Goal: Complete application form: Complete application form

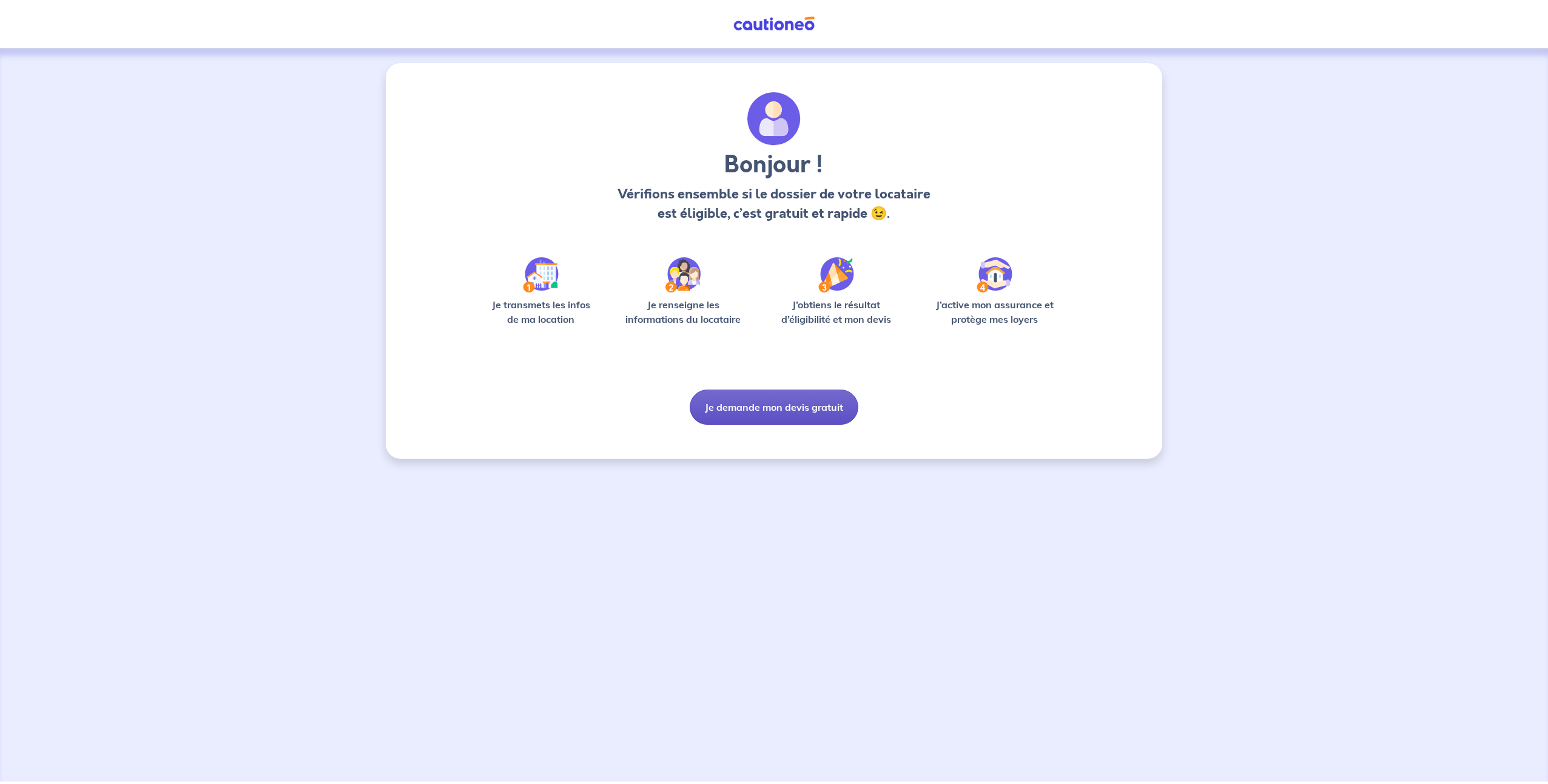
click at [757, 410] on button "Je demande mon devis gratuit" at bounding box center [774, 406] width 169 height 35
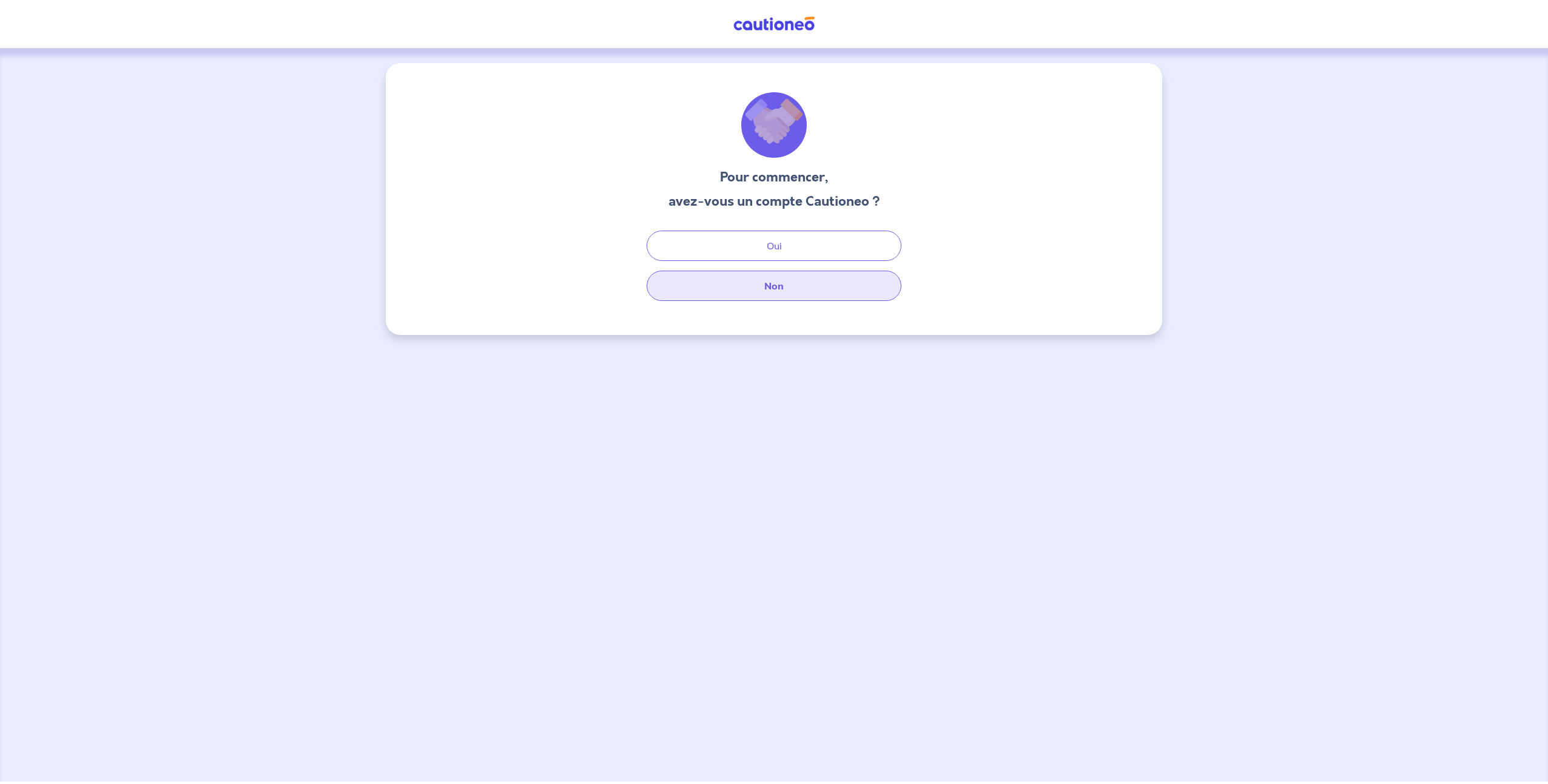
click at [794, 284] on button "Non" at bounding box center [774, 285] width 255 height 31
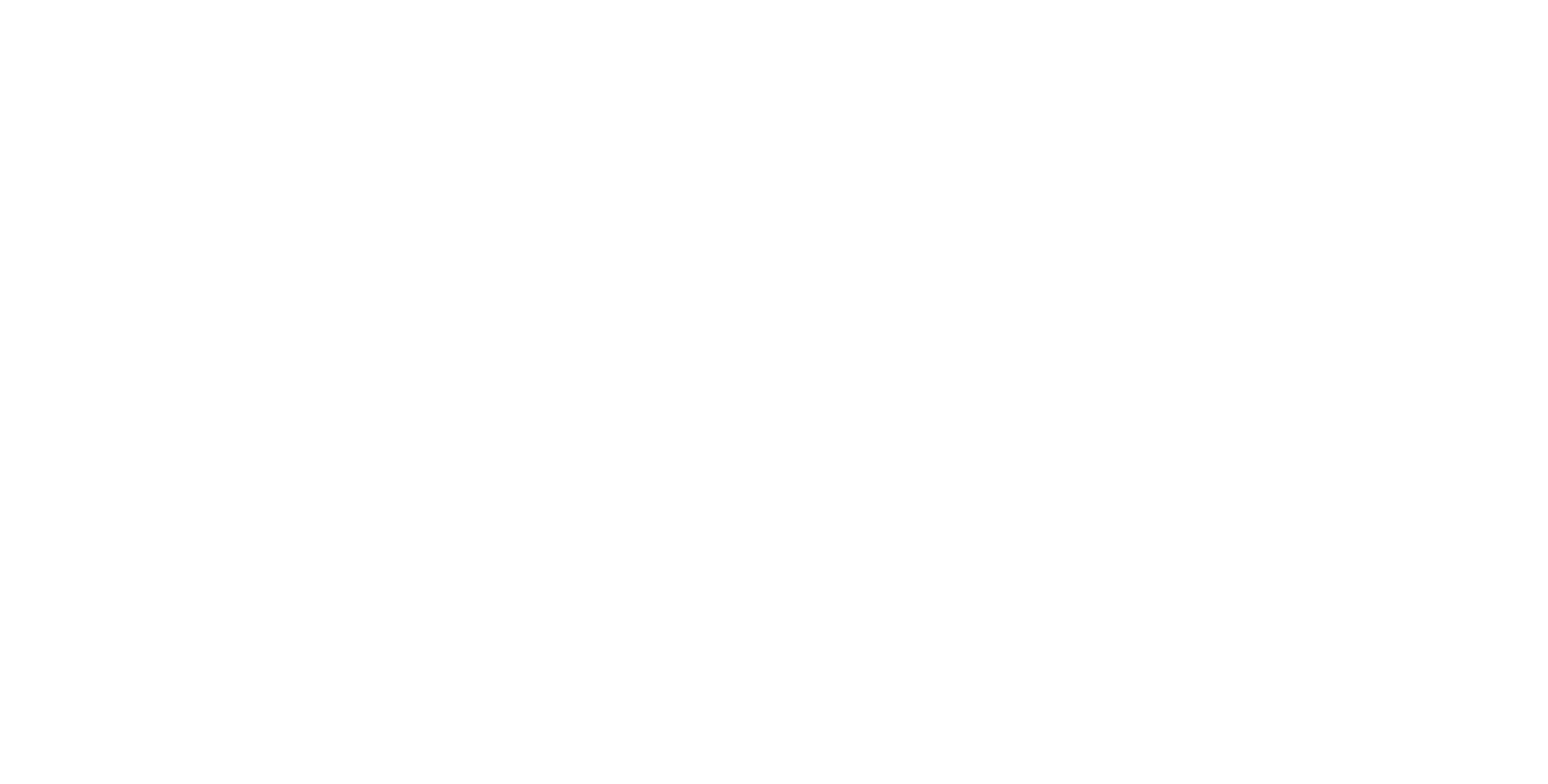
select select "FR"
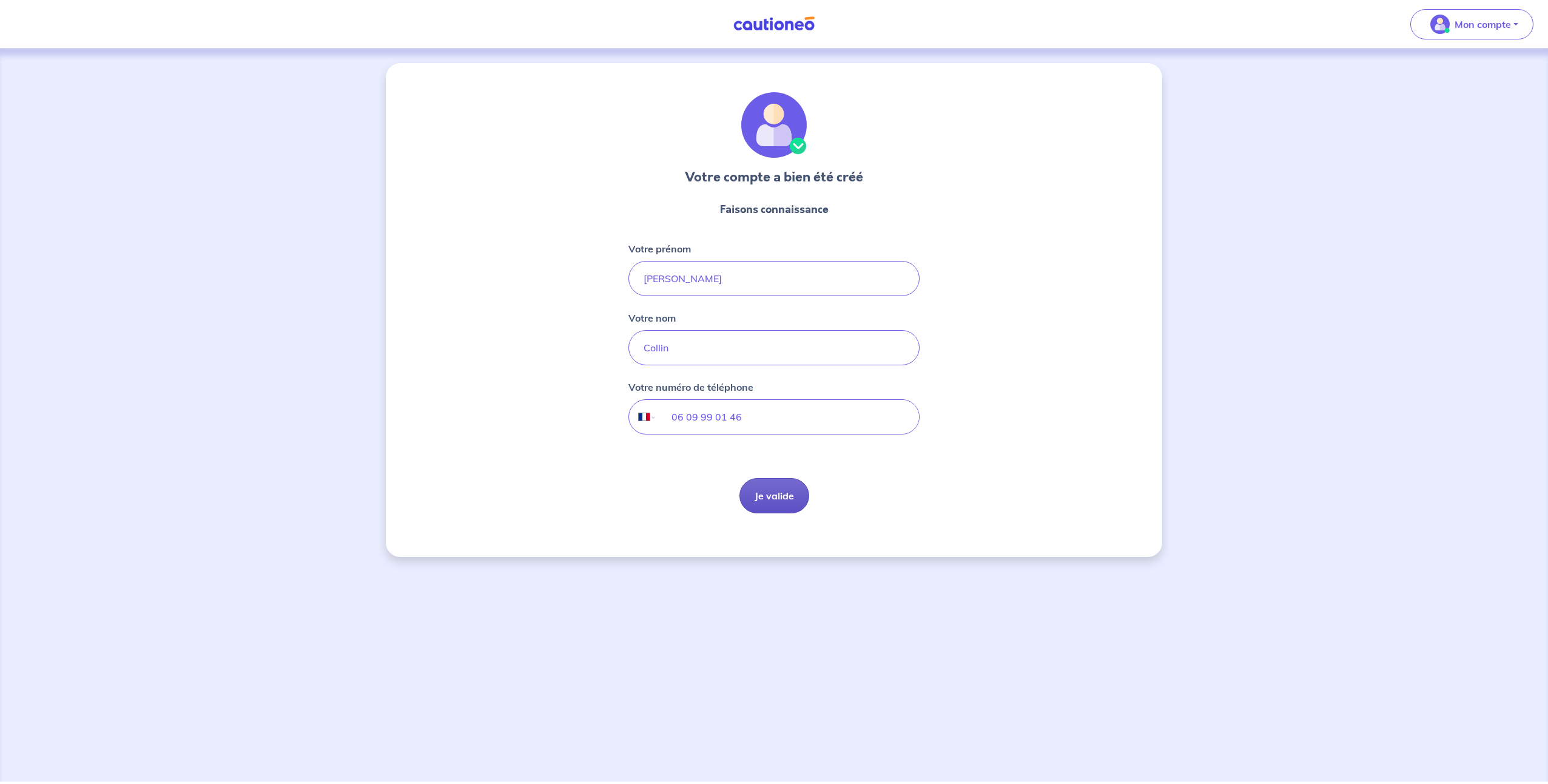
click at [782, 492] on button "Je valide" at bounding box center [775, 495] width 70 height 35
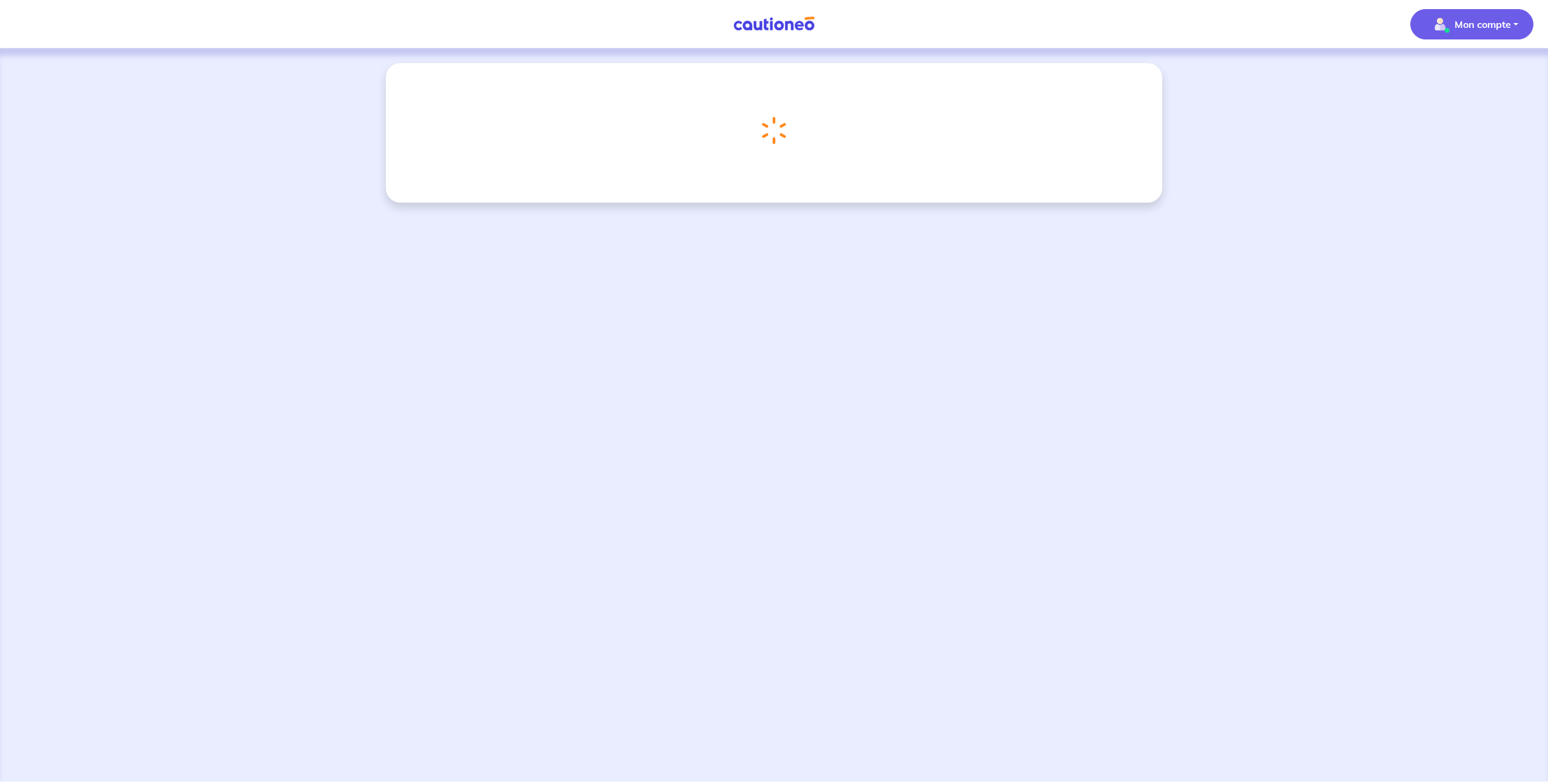
click at [1497, 22] on p "Mon compte" at bounding box center [1483, 24] width 56 height 14
click at [1464, 71] on link "Mes informations" at bounding box center [1459, 75] width 98 height 20
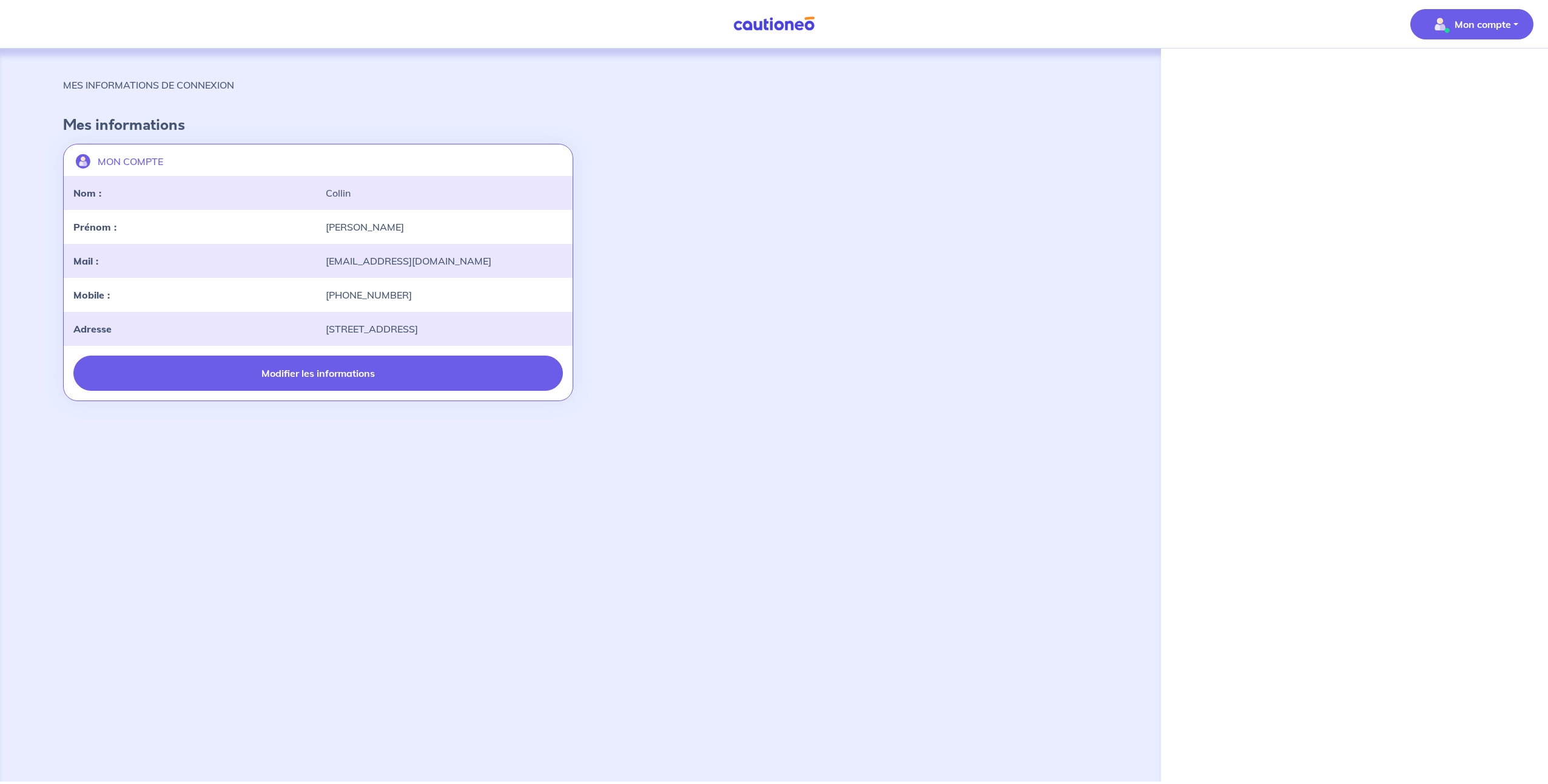
click at [312, 381] on button "Modifier les informations" at bounding box center [318, 372] width 489 height 35
select select "FR"
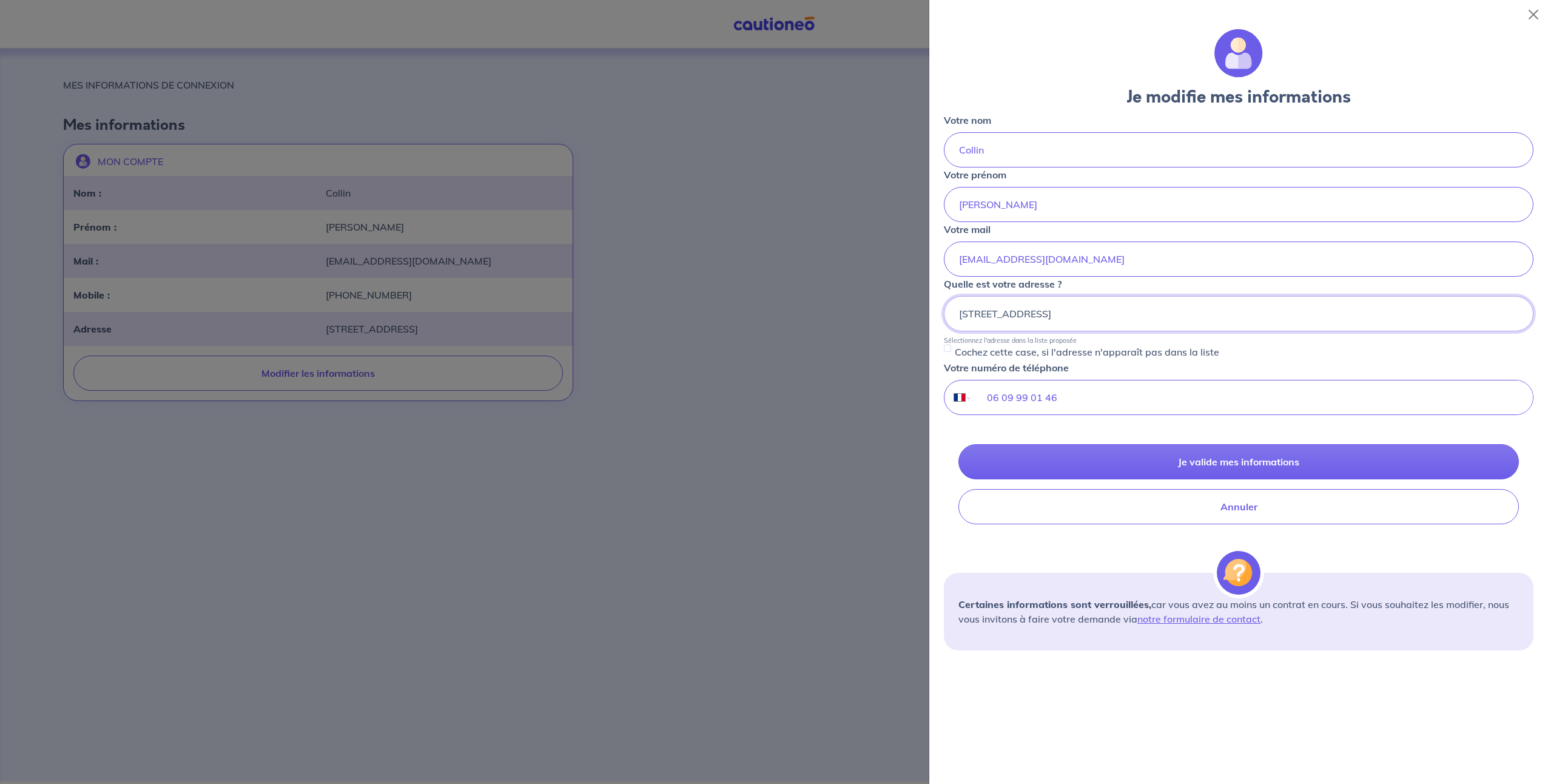
drag, startPoint x: 1186, startPoint y: 307, endPoint x: 898, endPoint y: 306, distance: 288.0
click at [898, 306] on body "Mon compte Me déconnecter MES INFORMATIONS DE CONNEXION Mes informations MON CO…" at bounding box center [774, 390] width 1548 height 781
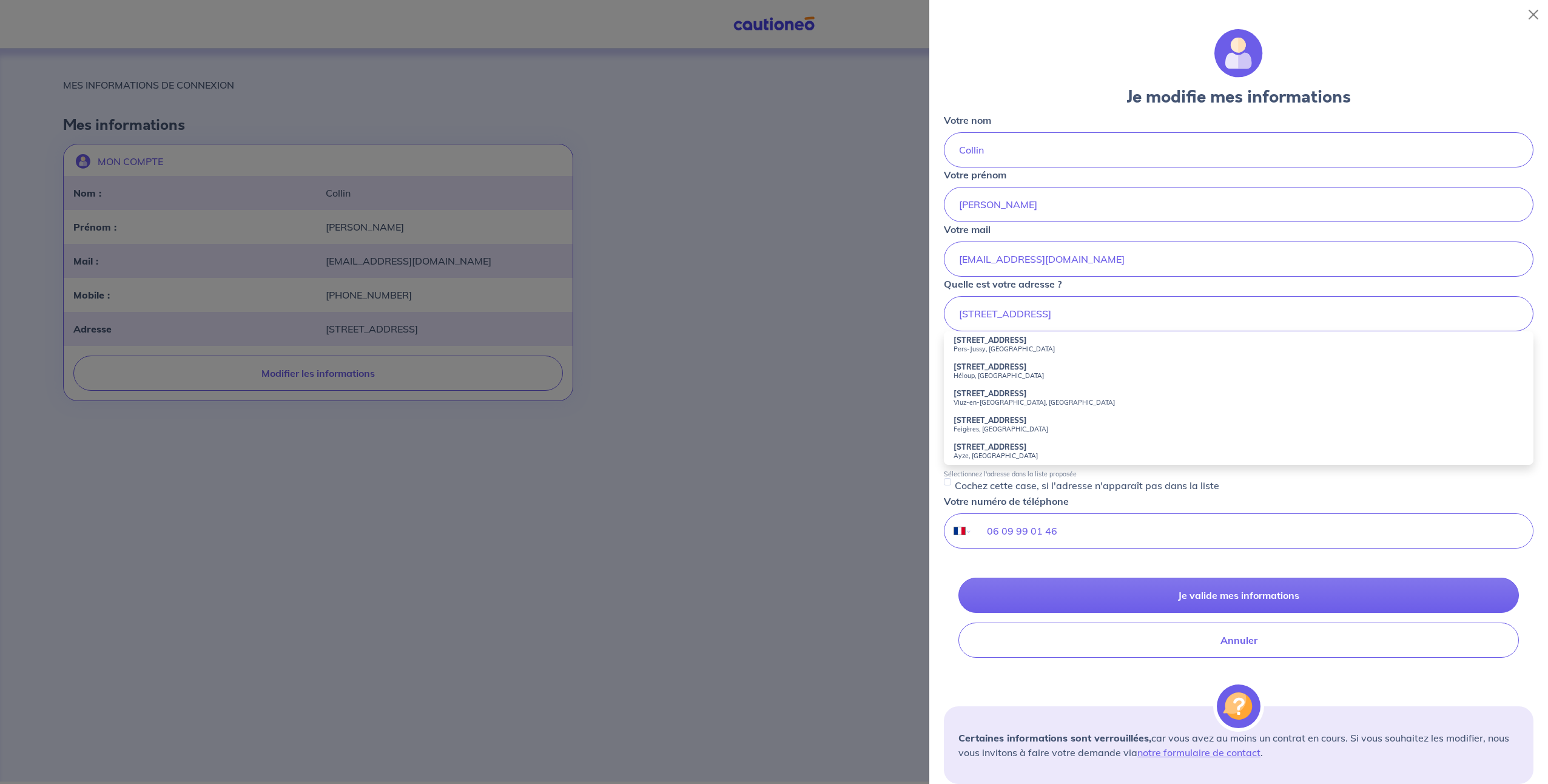
click at [991, 346] on small "Pers-Jussy, [GEOGRAPHIC_DATA]" at bounding box center [1239, 349] width 570 height 9
type input "[STREET_ADDRESS]"
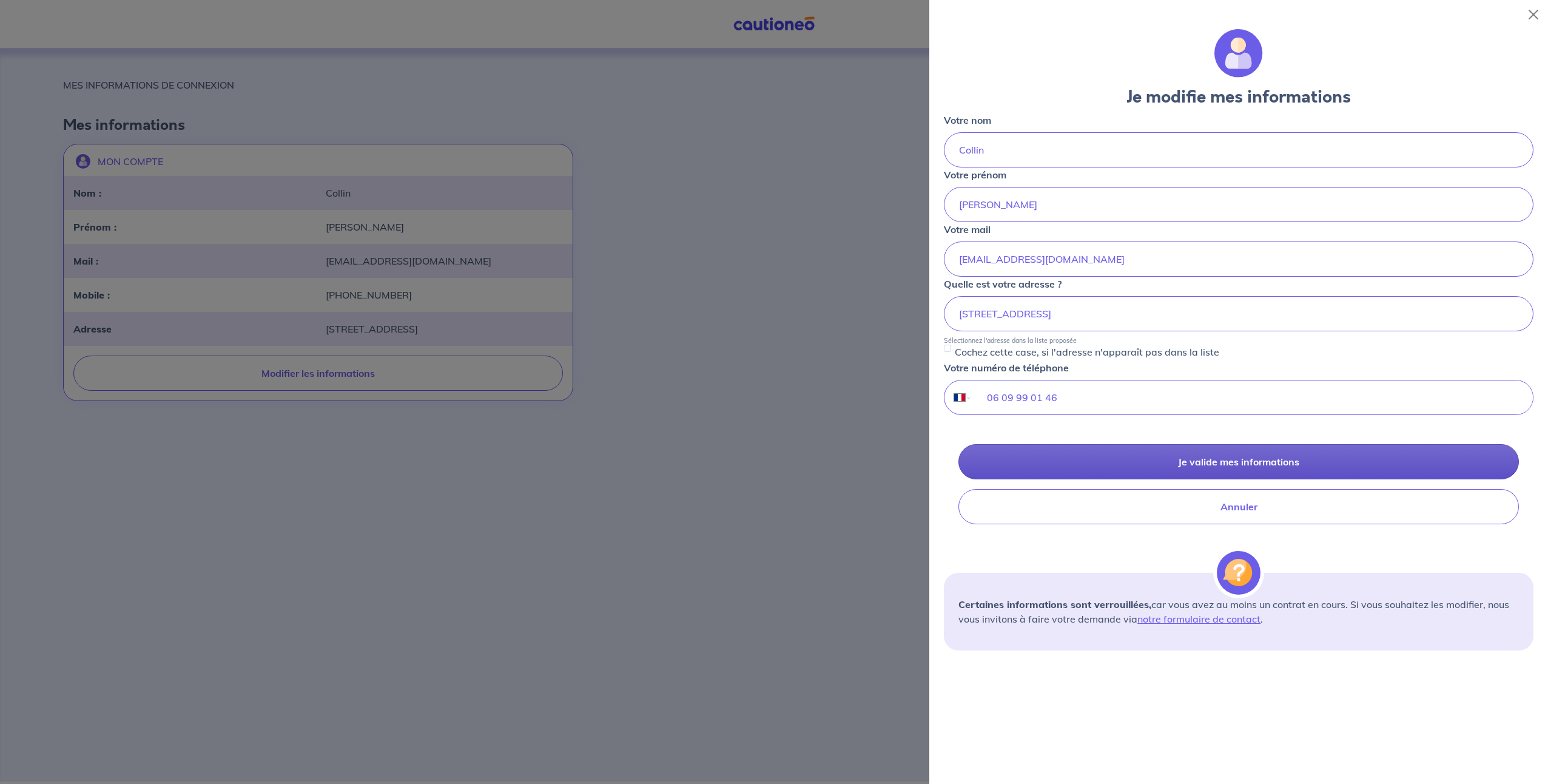
click at [1241, 459] on button "Je valide mes informations" at bounding box center [1239, 461] width 561 height 35
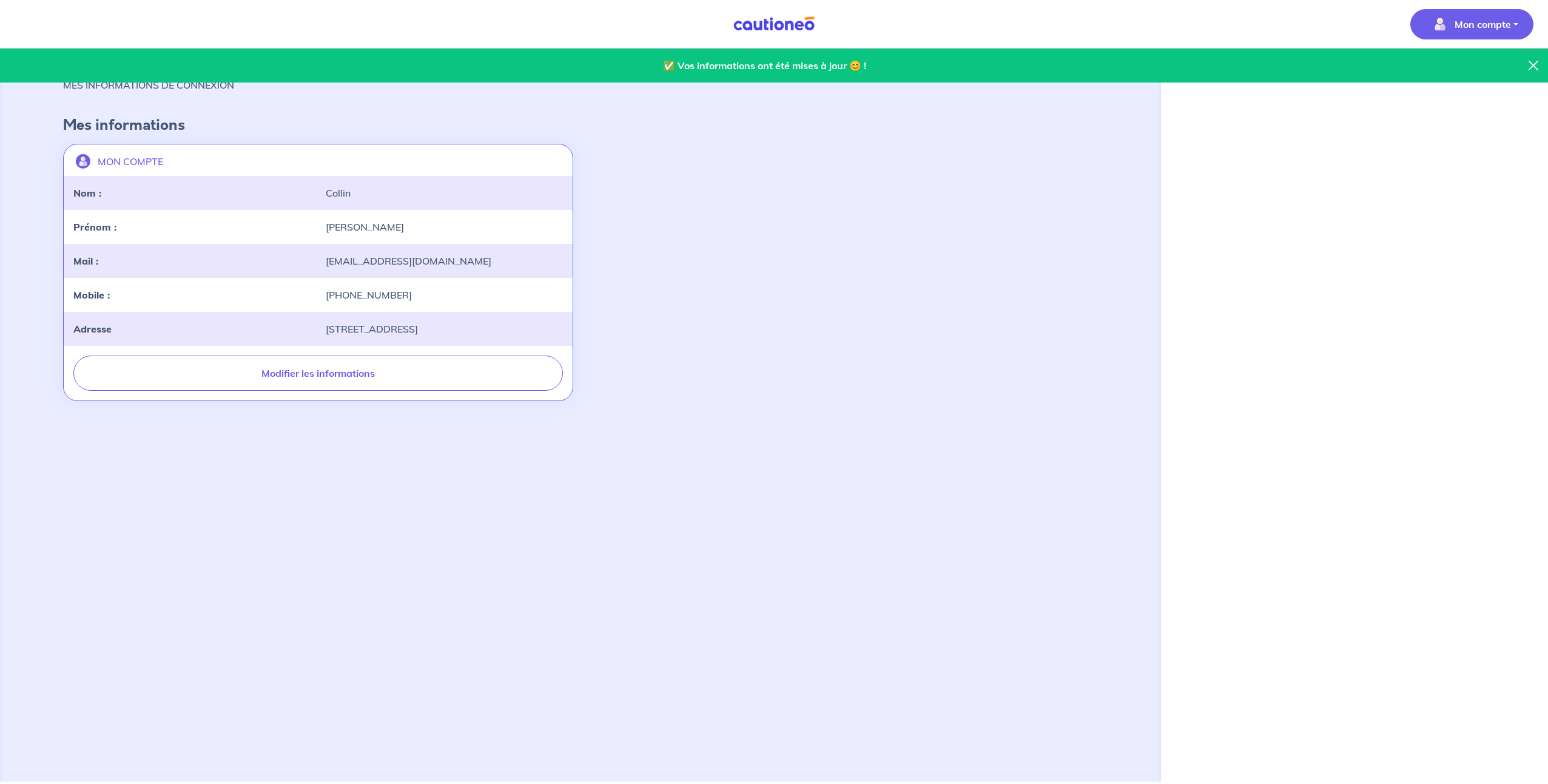
click at [1457, 31] on p "Mon compte" at bounding box center [1483, 24] width 56 height 14
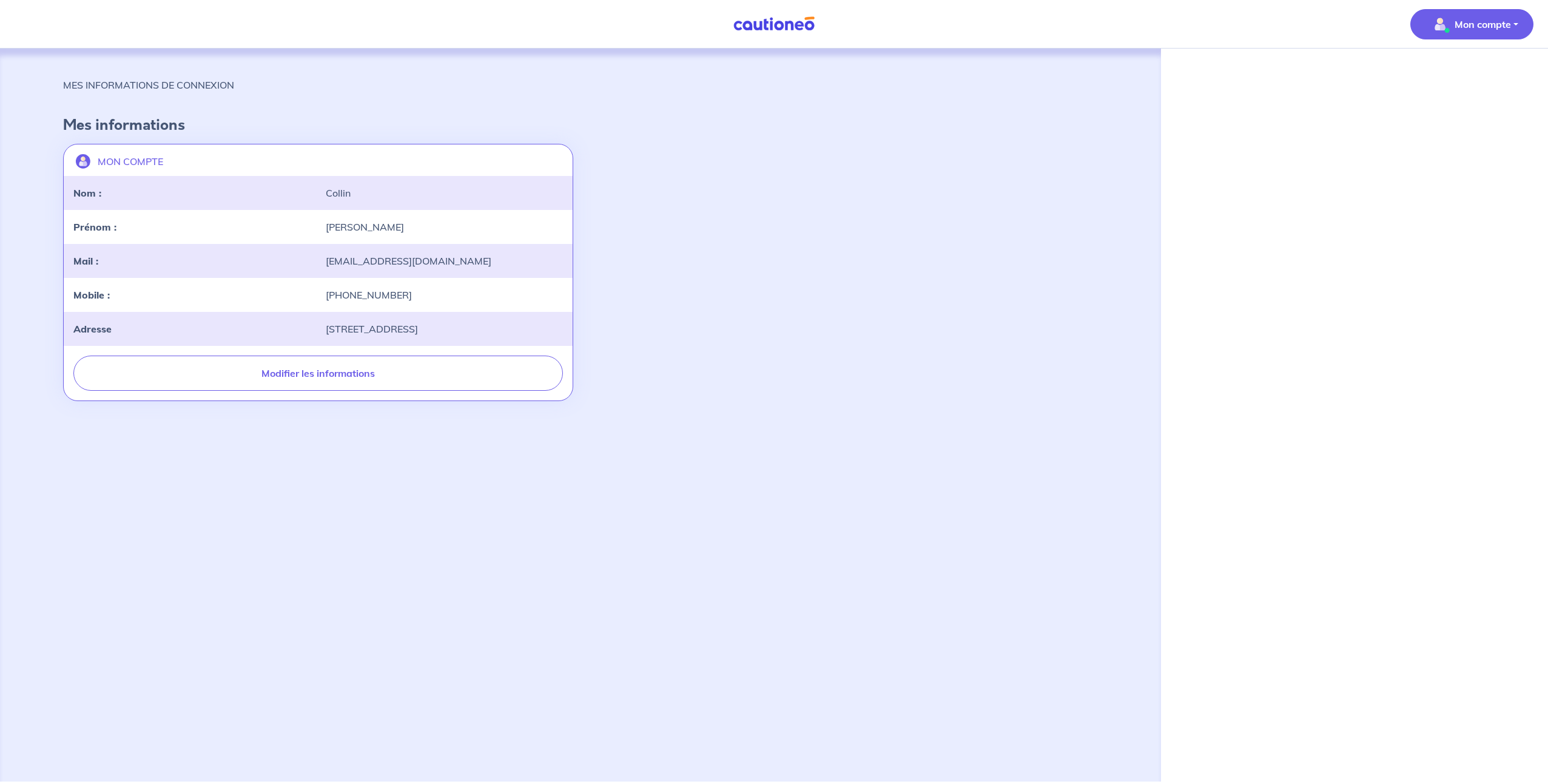
click at [783, 24] on img at bounding box center [774, 24] width 91 height 15
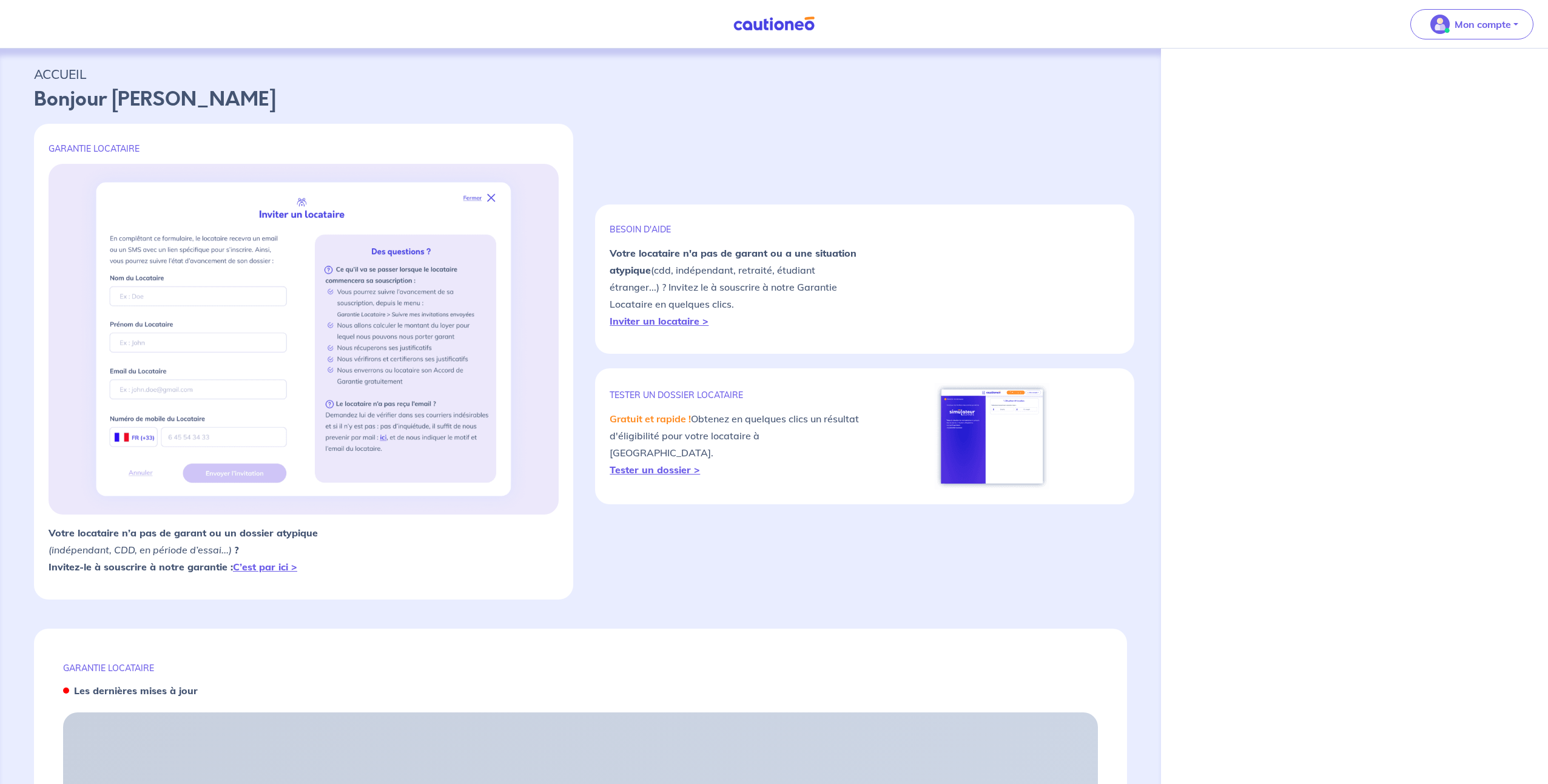
select select "FR"
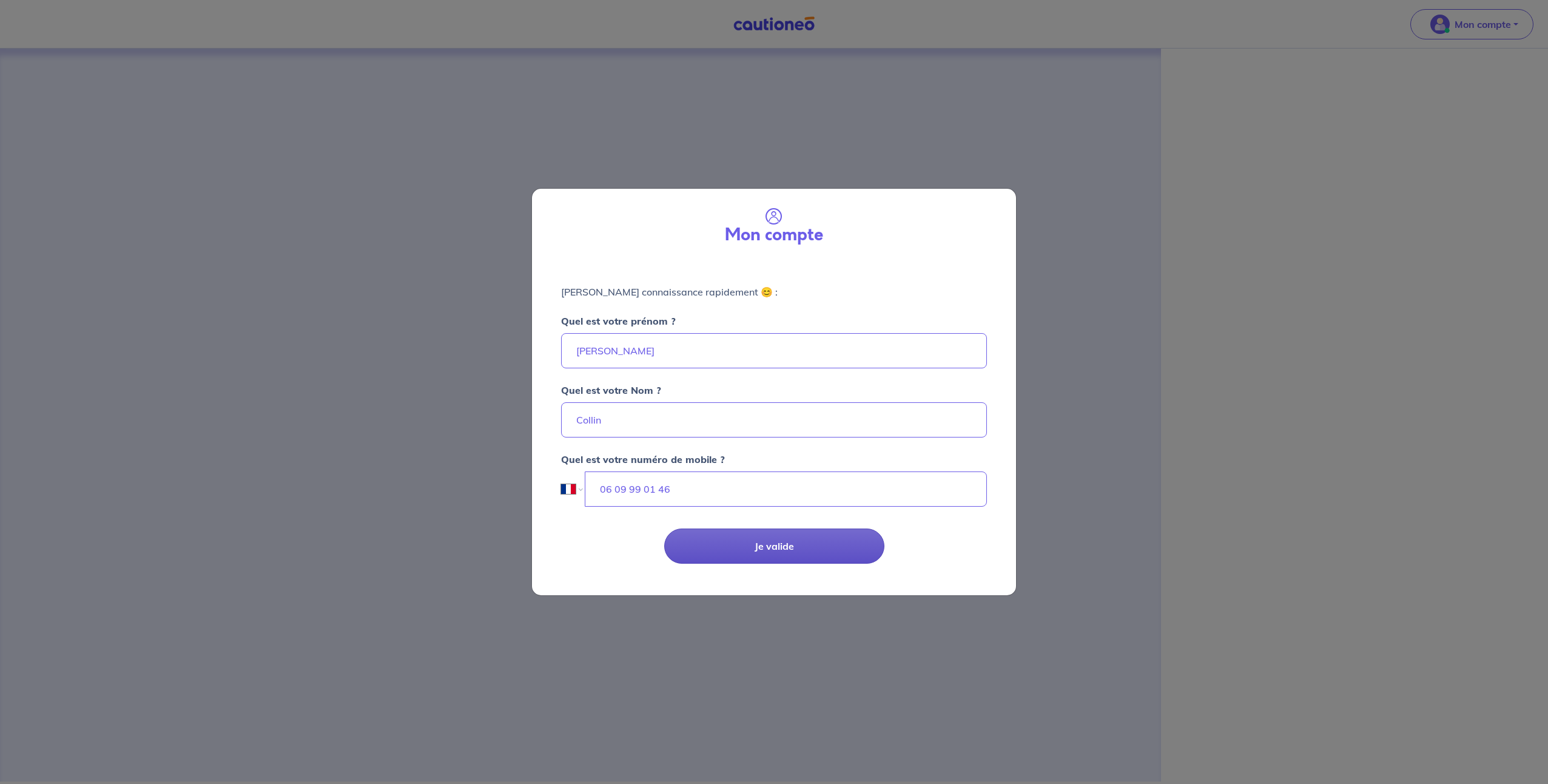
click at [808, 551] on button "Je valide" at bounding box center [774, 545] width 220 height 35
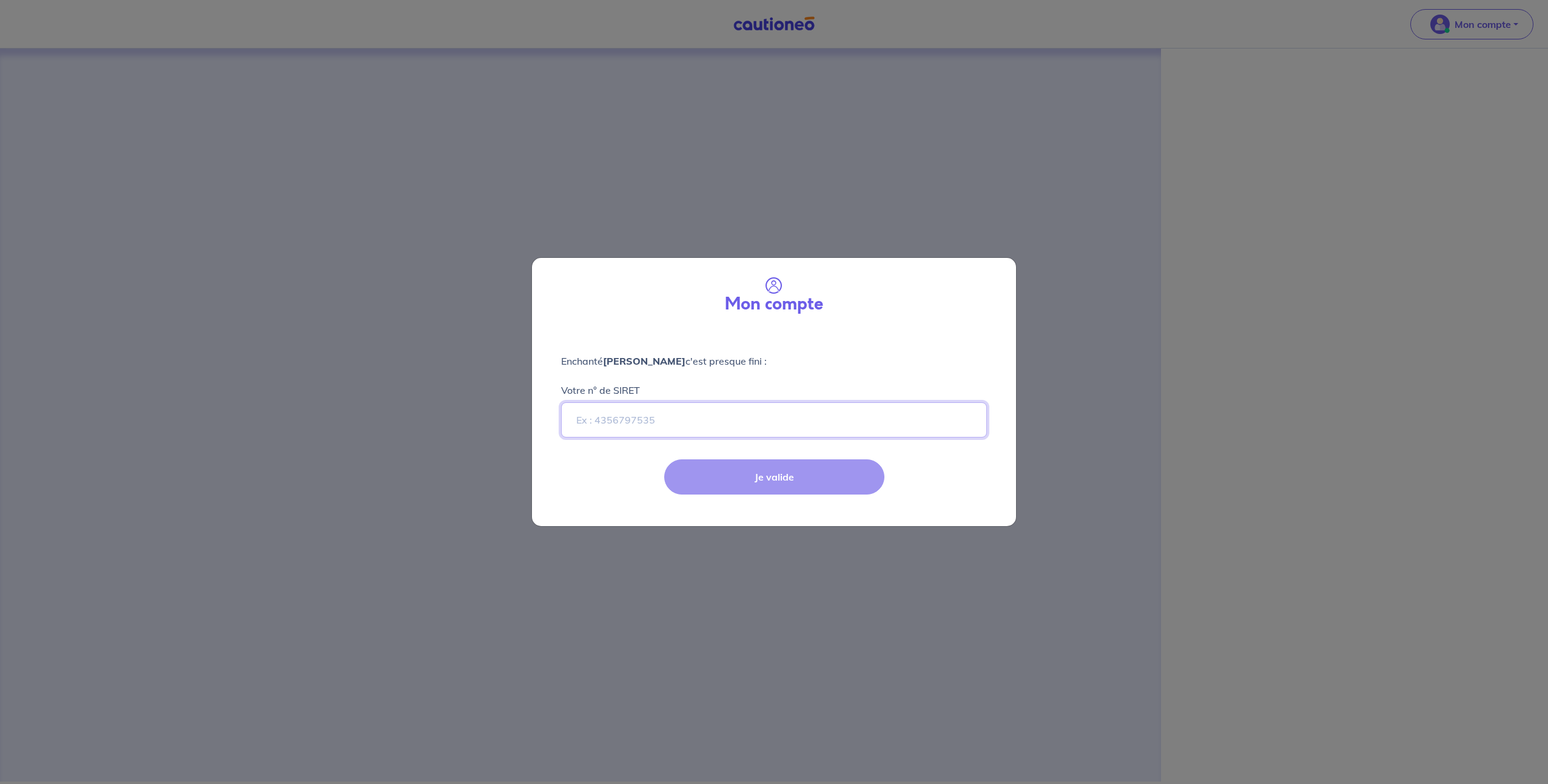
click at [733, 415] on input "Votre n° de SIRET" at bounding box center [774, 419] width 426 height 35
click at [1216, 365] on div "Mon compte Enchanté Jennifer Collin c'est presque fini : Votre n° de SIRET Je v…" at bounding box center [774, 392] width 1548 height 784
click at [1457, 30] on div "Mon compte Enchanté Jennifer Collin c'est presque fini : Votre n° de SIRET Je v…" at bounding box center [774, 392] width 1548 height 784
click at [750, 26] on div "Mon compte Enchanté Jennifer Collin c'est presque fini : Votre n° de SIRET Je v…" at bounding box center [774, 392] width 1548 height 784
click at [674, 412] on input "Votre n° de SIRET" at bounding box center [774, 419] width 426 height 35
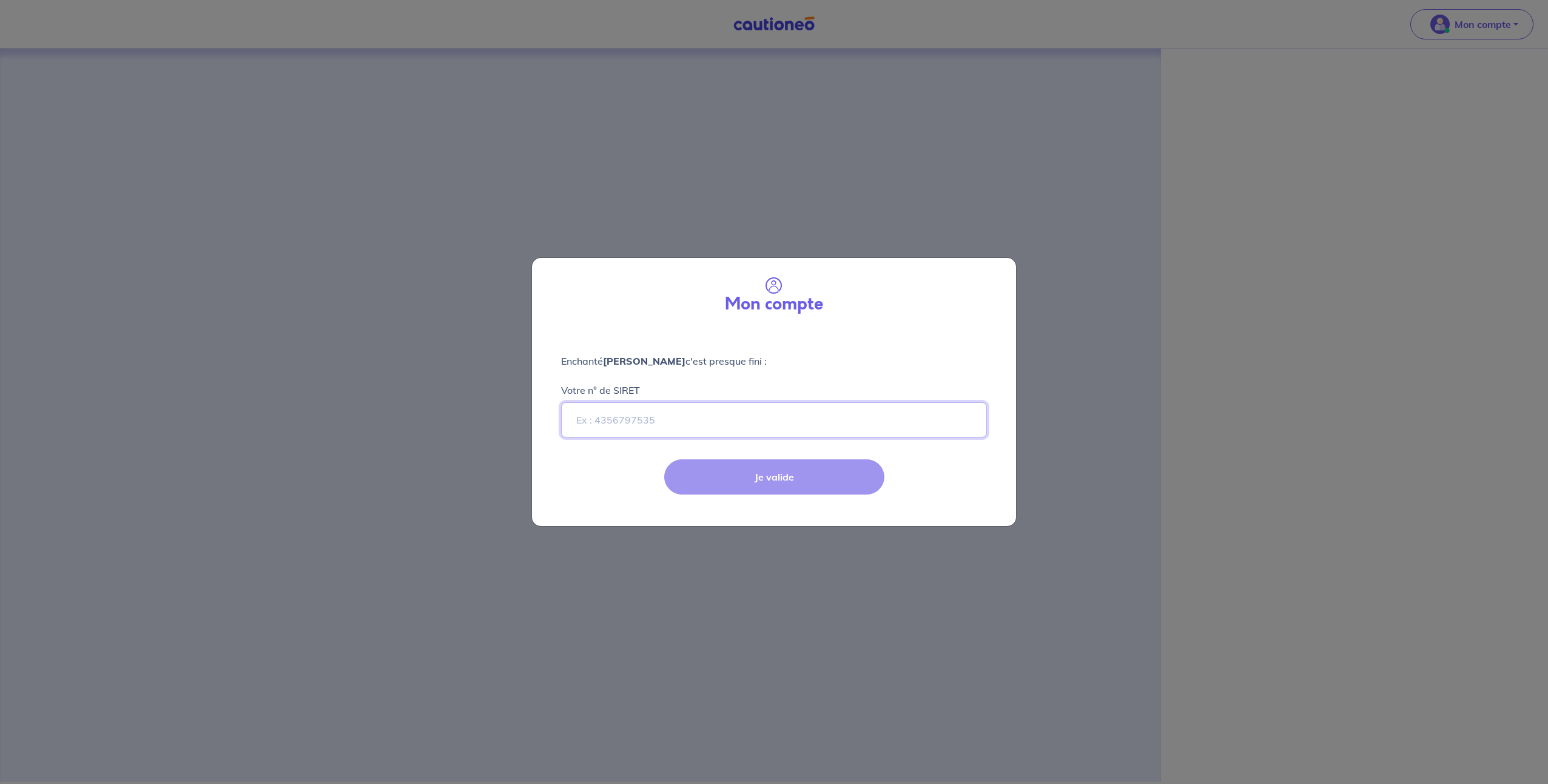
type input "0"
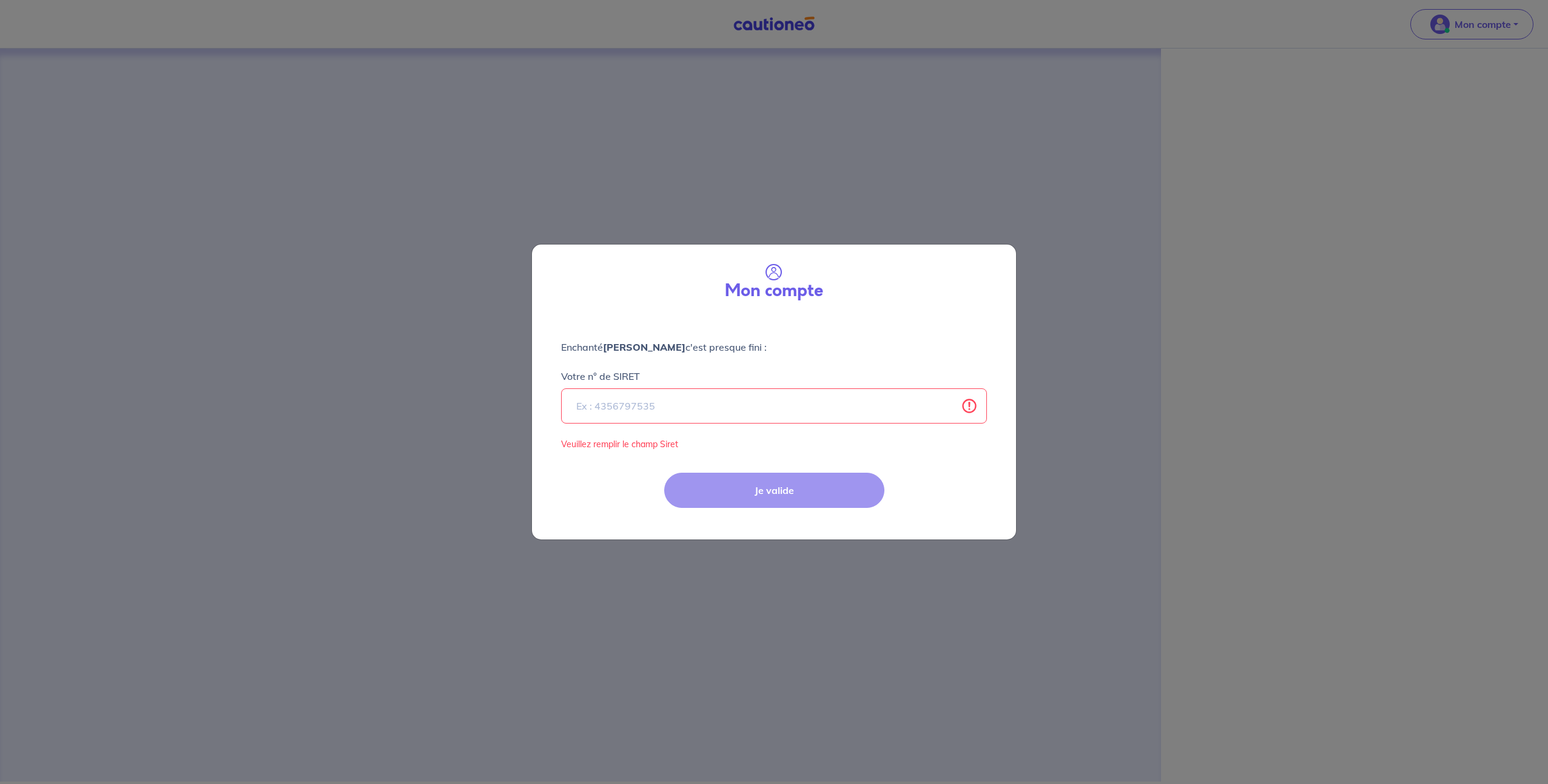
click at [904, 240] on div "Mon compte Enchanté Jennifer Collin c'est presque fini : Votre n° de SIRET Veui…" at bounding box center [774, 392] width 1548 height 784
click at [803, 575] on div "Mon compte Enchanté Jennifer Collin c'est presque fini : Votre n° de SIRET Veui…" at bounding box center [774, 392] width 1548 height 784
select select "FR"
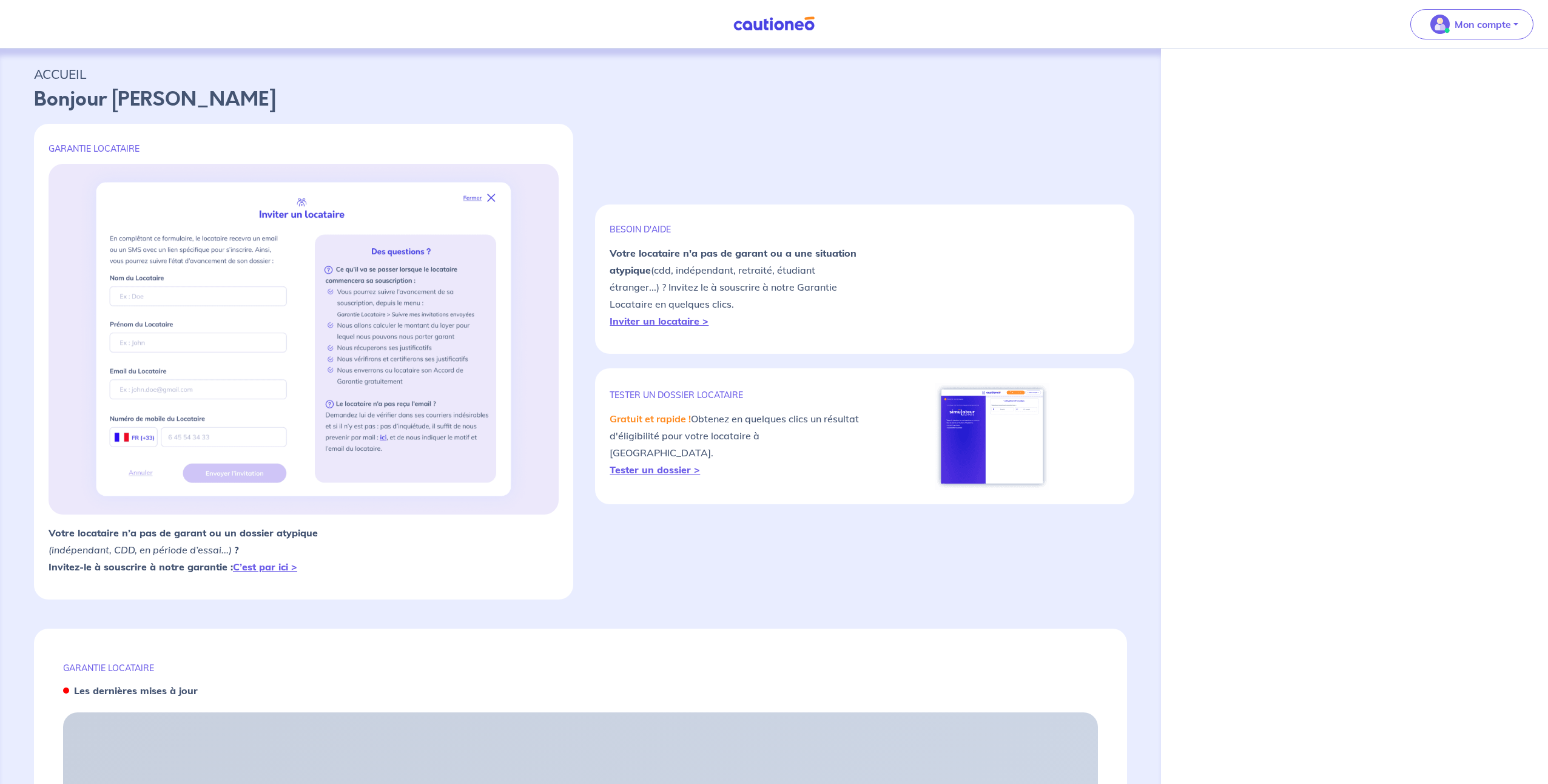
select select "FR"
